Goal: Check status: Check status

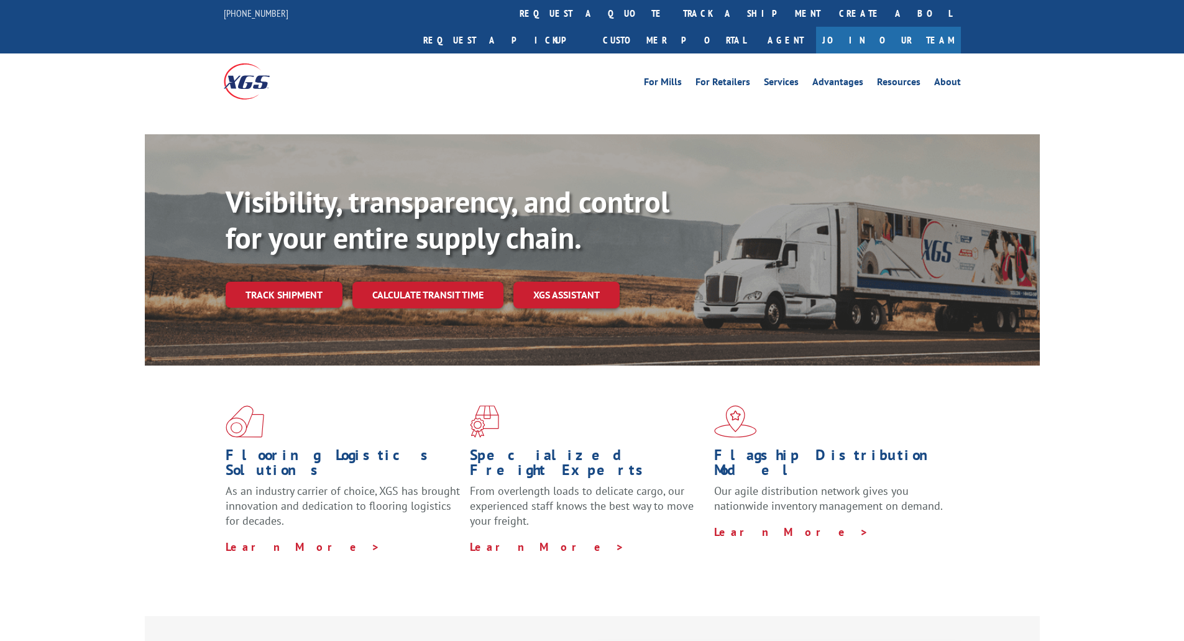
click at [289, 270] on div "Visibility, transparency, and control for your entire supply chain. Track shipm…" at bounding box center [633, 270] width 814 height 173
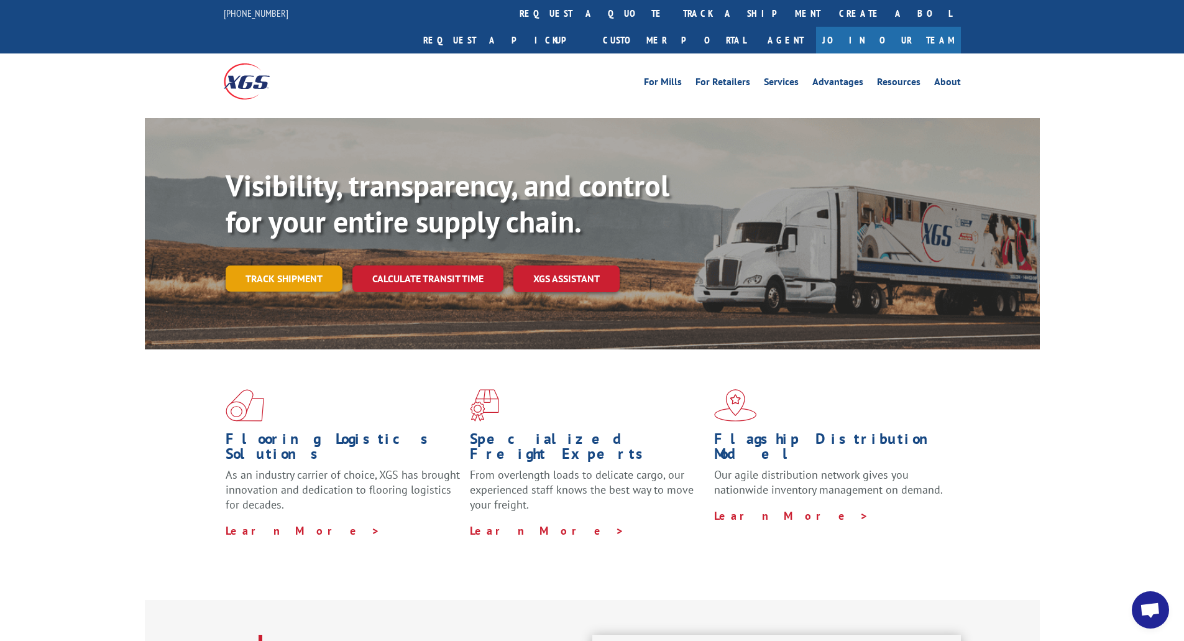
click at [297, 265] on link "Track shipment" at bounding box center [284, 278] width 117 height 26
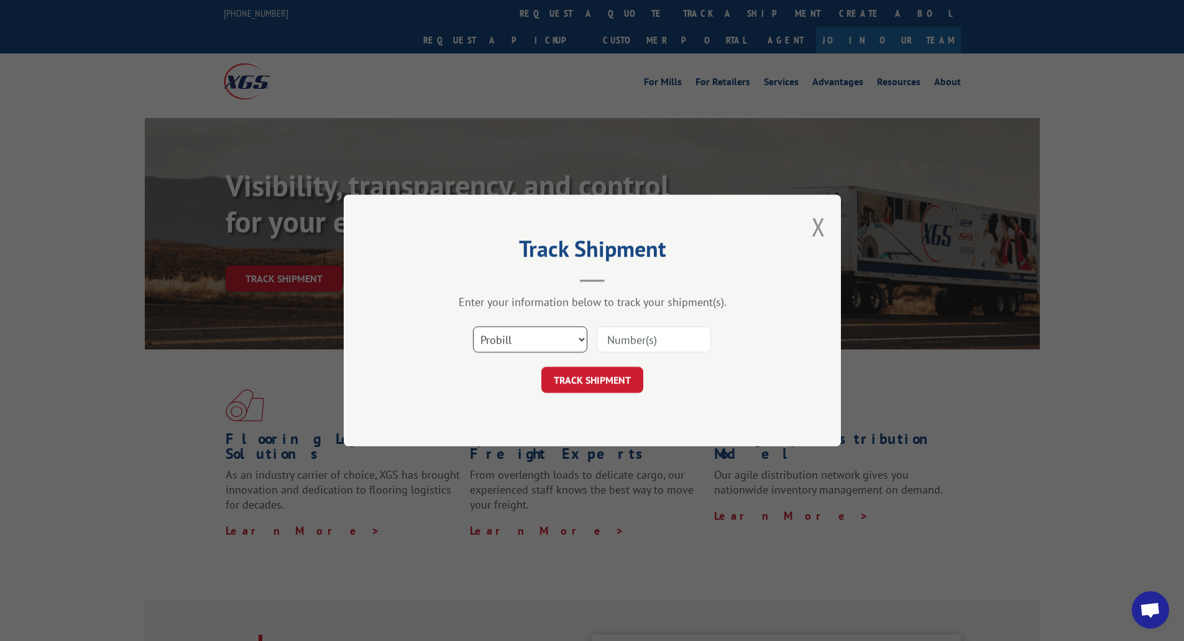
click at [579, 344] on select "Select category... Probill BOL PO" at bounding box center [530, 339] width 114 height 26
select select "bol"
click at [473, 326] on select "Select category... Probill BOL PO" at bounding box center [530, 339] width 114 height 26
click at [635, 342] on input at bounding box center [654, 339] width 114 height 26
paste input "6100054977"
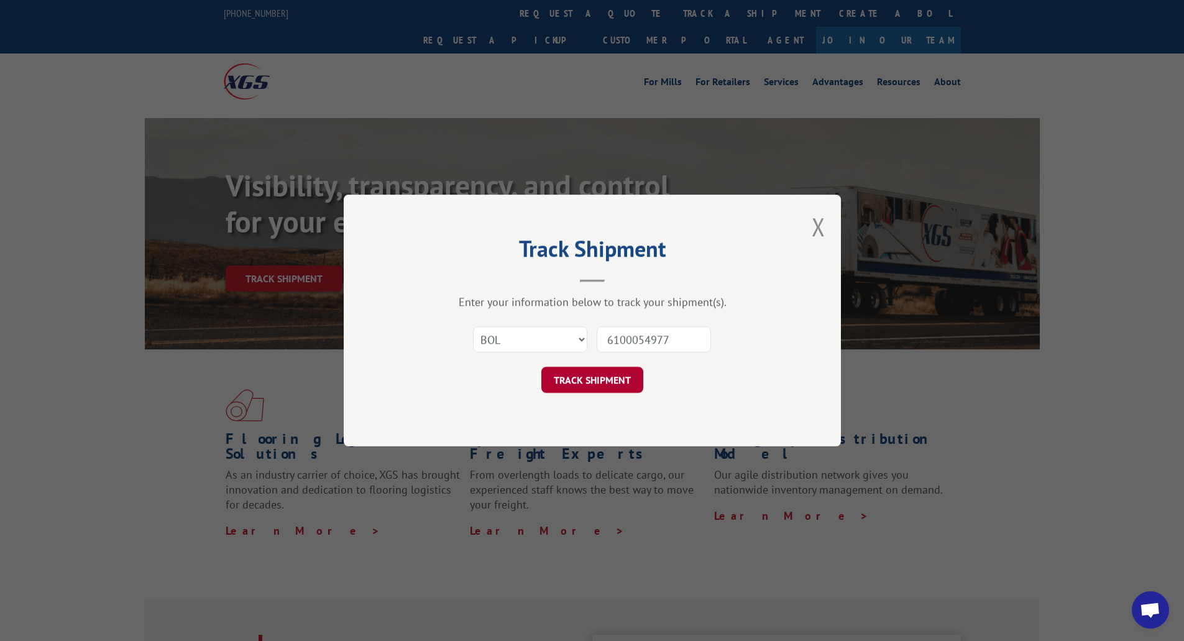
type input "6100054977"
click at [596, 380] on button "TRACK SHIPMENT" at bounding box center [592, 380] width 102 height 26
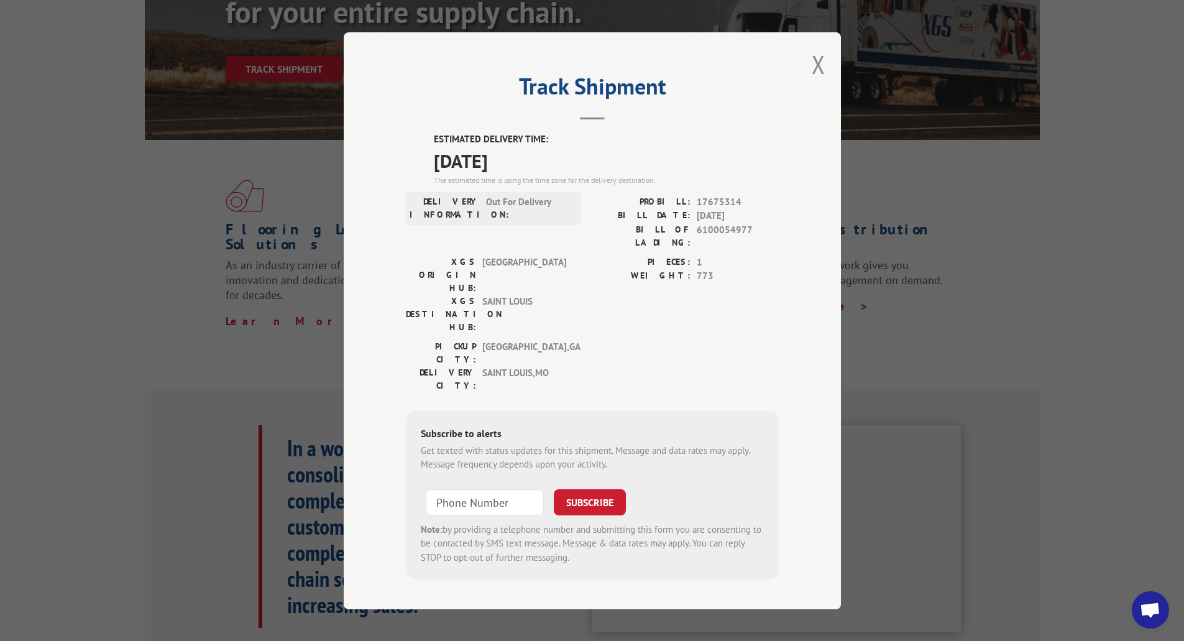
scroll to position [249, 0]
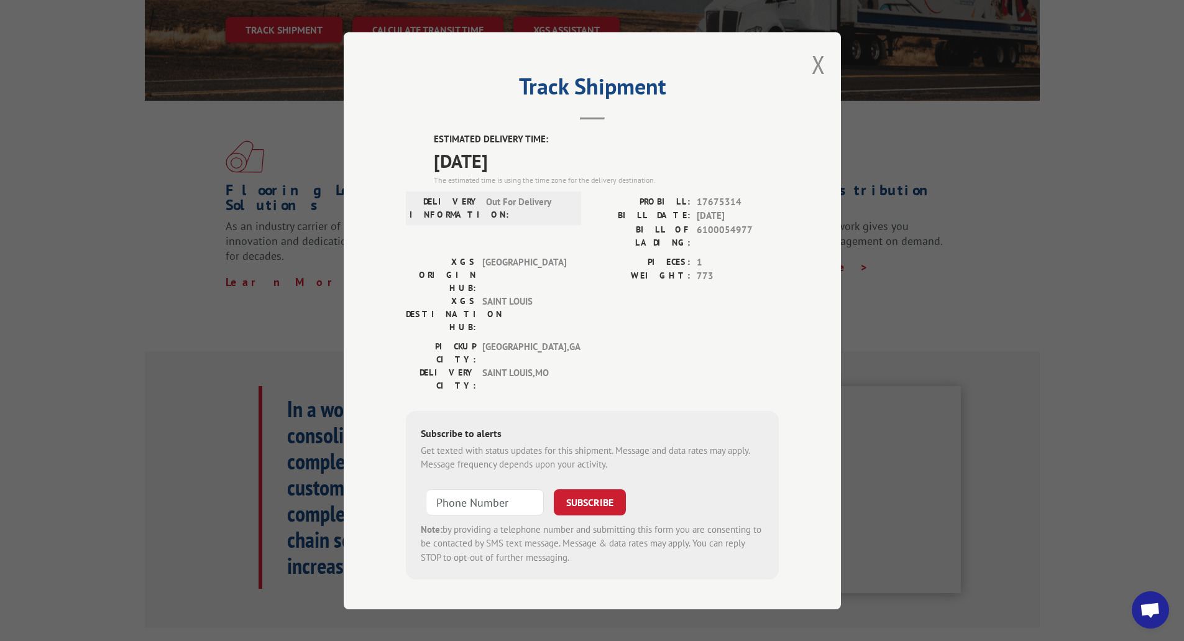
type input "+1 (___) ___-____"
click at [500, 489] on input "+1 (___) ___-____" at bounding box center [485, 502] width 118 height 26
click at [598, 288] on div "PIECES: 1 WEIGHT: 773" at bounding box center [685, 297] width 186 height 85
click at [814, 69] on button "Close modal" at bounding box center [819, 64] width 14 height 33
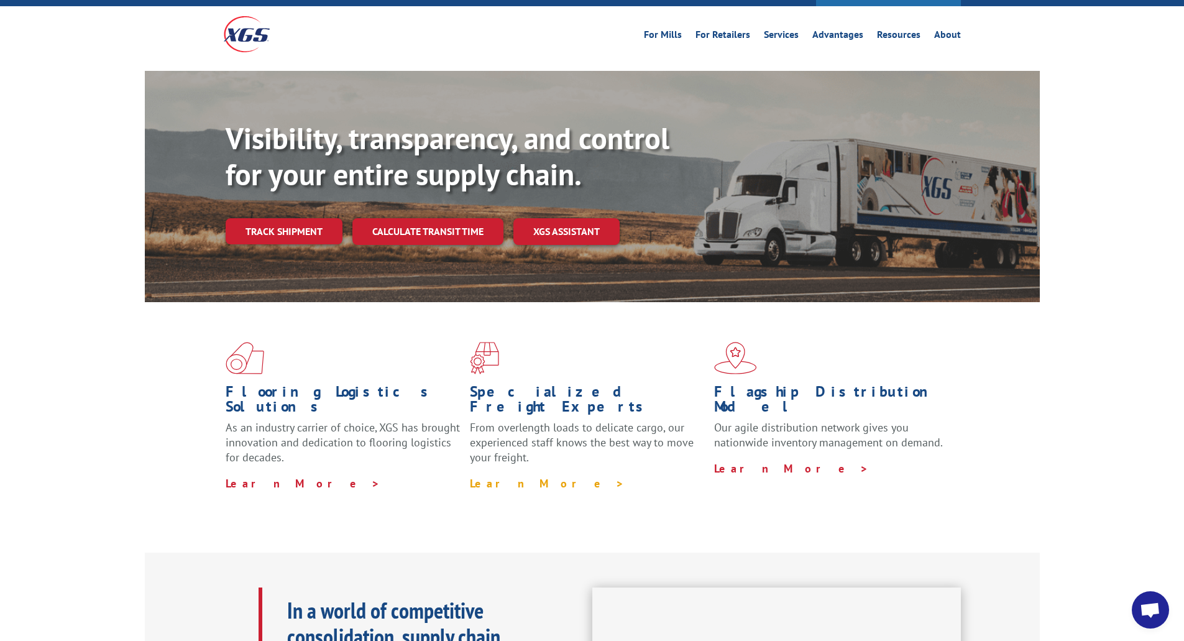
scroll to position [0, 0]
